Goal: Find contact information: Find contact information

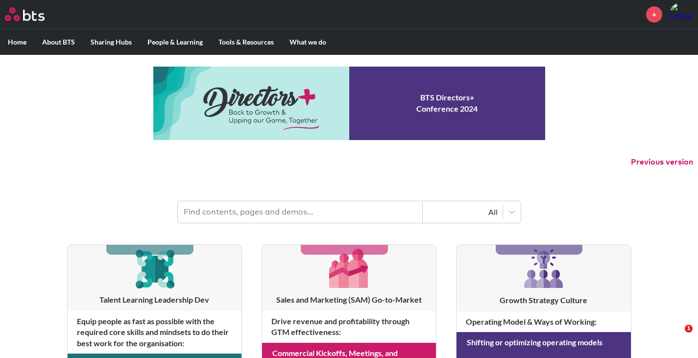
click at [327, 221] on input "text" at bounding box center [300, 212] width 245 height 22
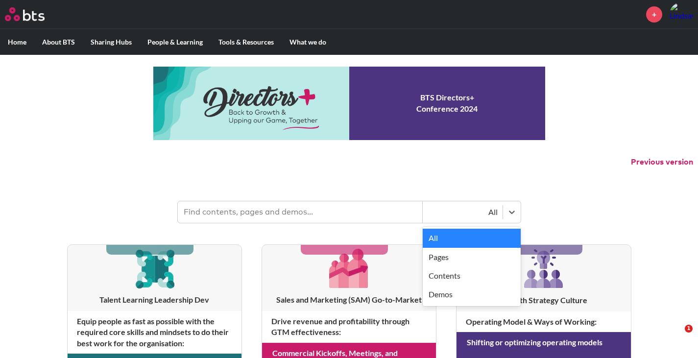
click at [486, 207] on div "All" at bounding box center [463, 212] width 70 height 11
click at [366, 218] on input "text" at bounding box center [300, 212] width 245 height 22
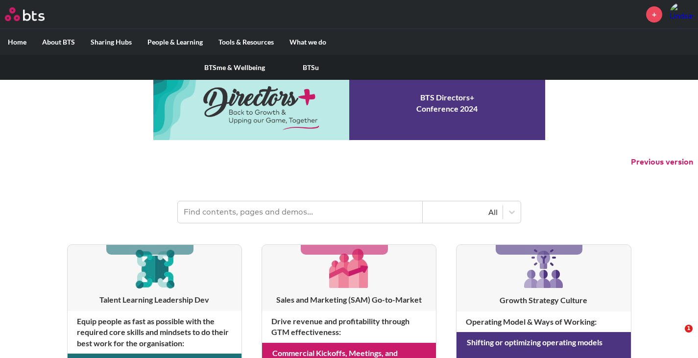
click at [174, 46] on label "People & Learning" at bounding box center [175, 41] width 71 height 25
click at [0, 0] on input "People & Learning" at bounding box center [0, 0] width 0 height 0
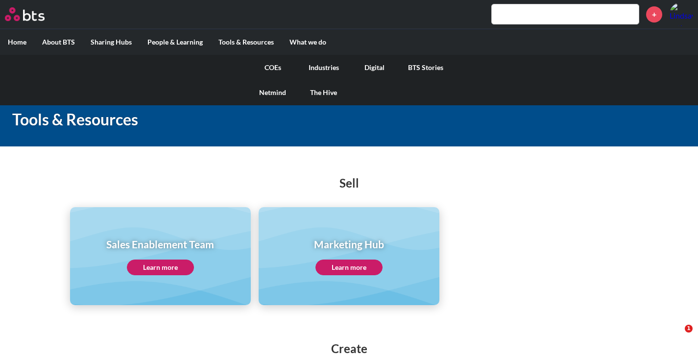
click at [279, 60] on link "COEs" at bounding box center [272, 67] width 51 height 25
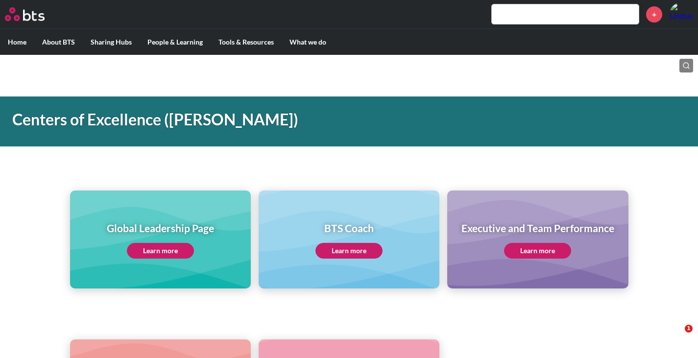
click at [529, 251] on link "Learn more" at bounding box center [537, 251] width 67 height 16
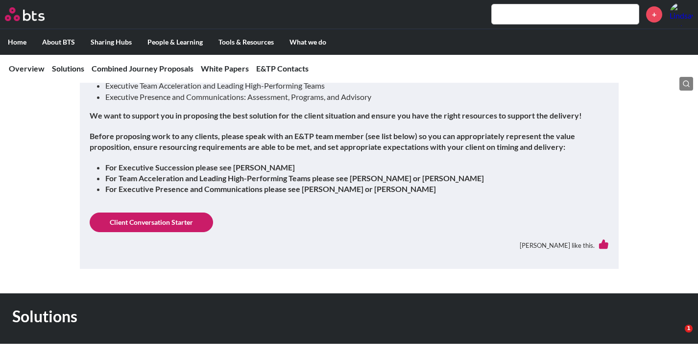
scroll to position [352, 0]
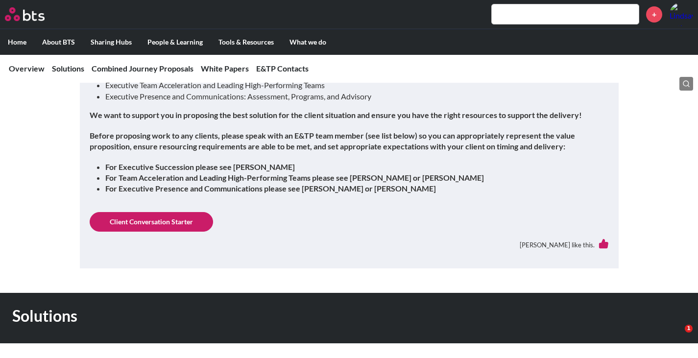
drag, startPoint x: 451, startPoint y: 193, endPoint x: 112, endPoint y: 141, distance: 342.4
click at [112, 141] on div "We are a trusted partner to leaders of global companies, helping them communica…" at bounding box center [349, 72] width 519 height 260
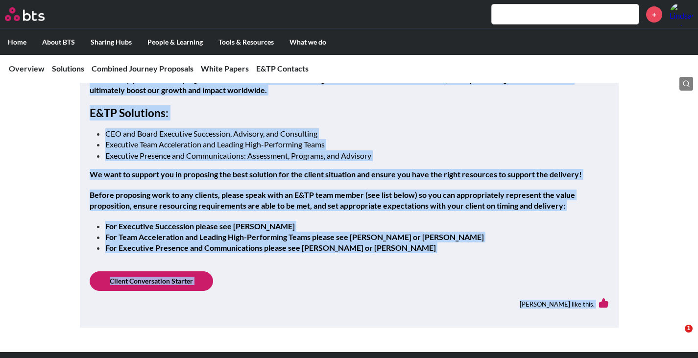
scroll to position [333, 0]
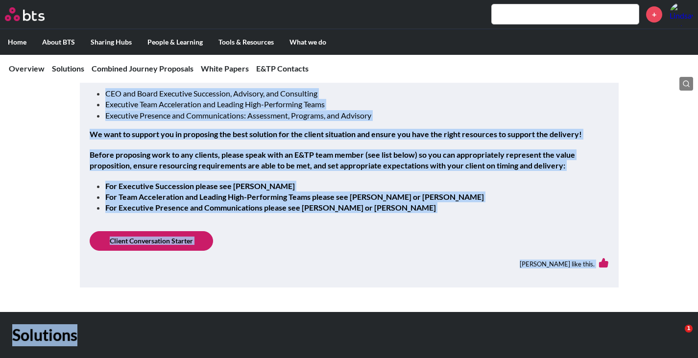
drag, startPoint x: 89, startPoint y: 208, endPoint x: 456, endPoint y: 216, distance: 367.0
click at [456, 216] on div "We are a trusted partner to leaders of global companies, helping them communica…" at bounding box center [349, 91] width 519 height 260
copy div "We are a trusted partner to leaders of global companies, helping them communica…"
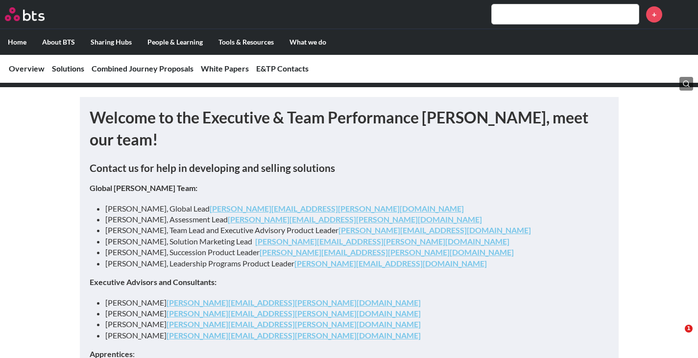
scroll to position [2797, 0]
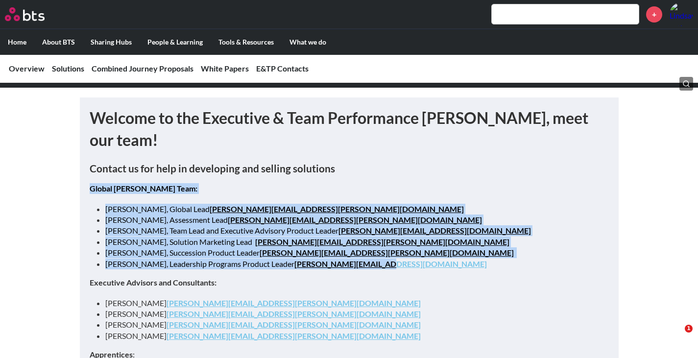
drag, startPoint x: 381, startPoint y: 243, endPoint x: 88, endPoint y: 169, distance: 302.2
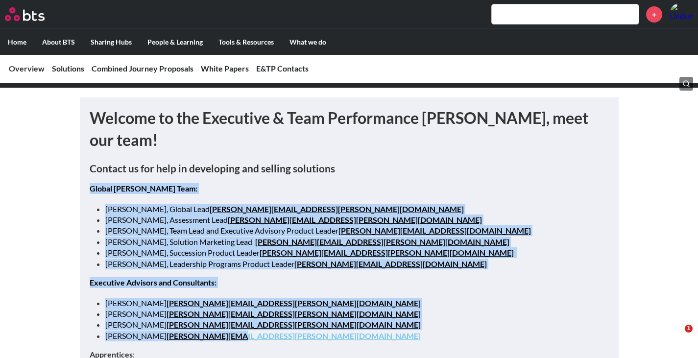
drag, startPoint x: 216, startPoint y: 317, endPoint x: 88, endPoint y: 164, distance: 199.0
copy div "Global [PERSON_NAME] Team: [PERSON_NAME], Global Lead [PERSON_NAME][EMAIL_ADDRE…"
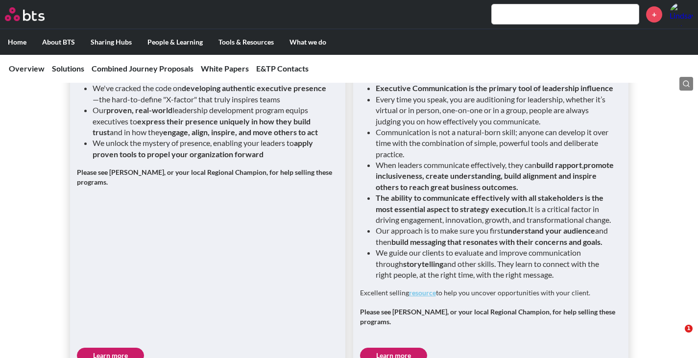
scroll to position [1531, 0]
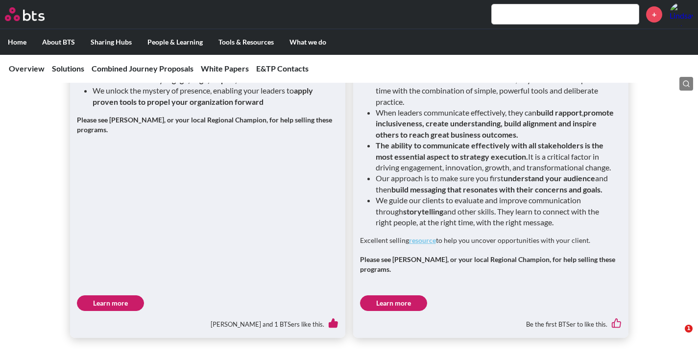
click at [420, 243] on link "resource" at bounding box center [422, 240] width 27 height 8
